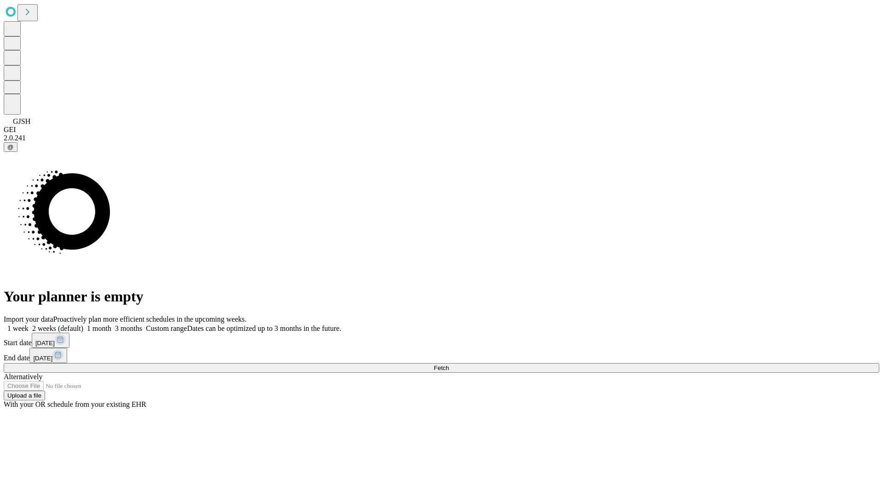
click at [449, 364] on span "Fetch" at bounding box center [441, 367] width 15 height 7
